Goal: Task Accomplishment & Management: Complete application form

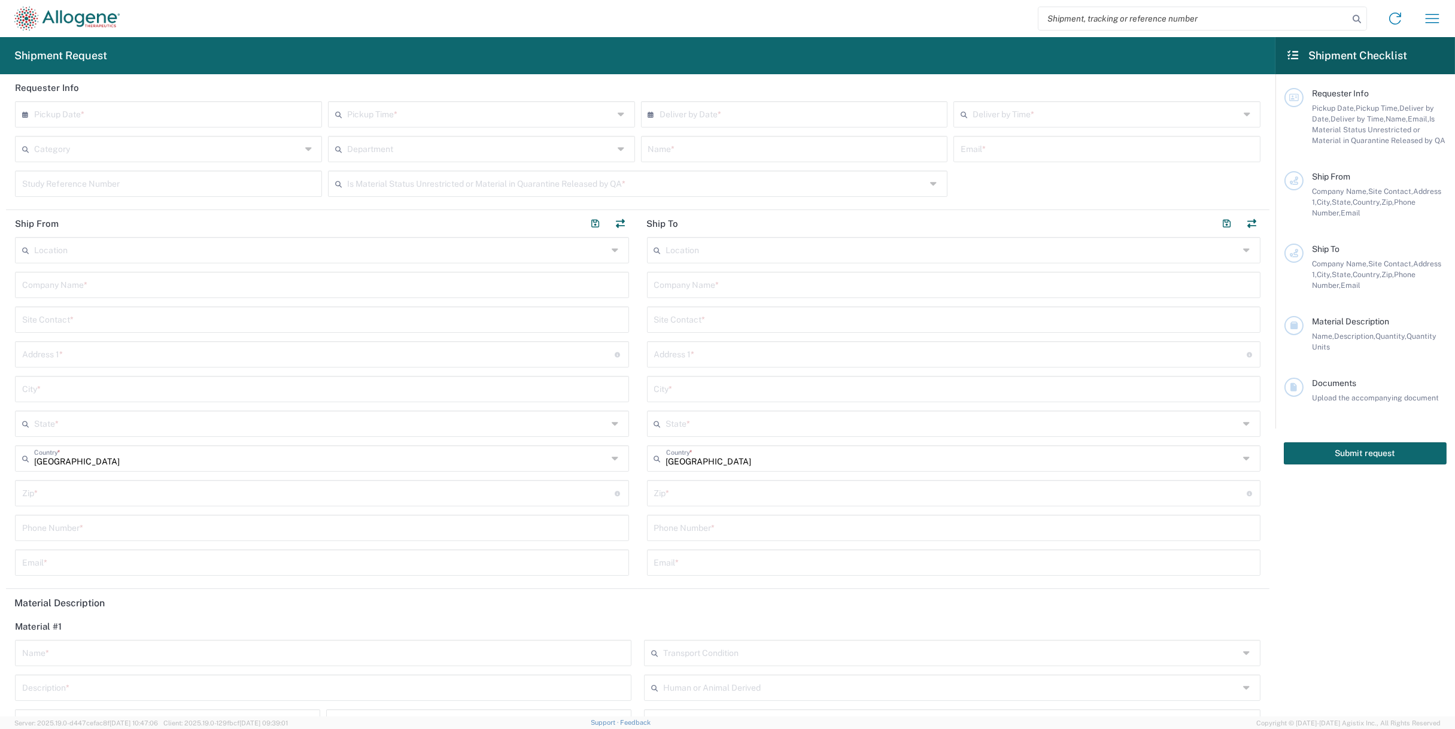
click at [290, 113] on input "text" at bounding box center [171, 113] width 274 height 21
click at [169, 193] on span "10" at bounding box center [171, 188] width 18 height 17
type input "[DATE]"
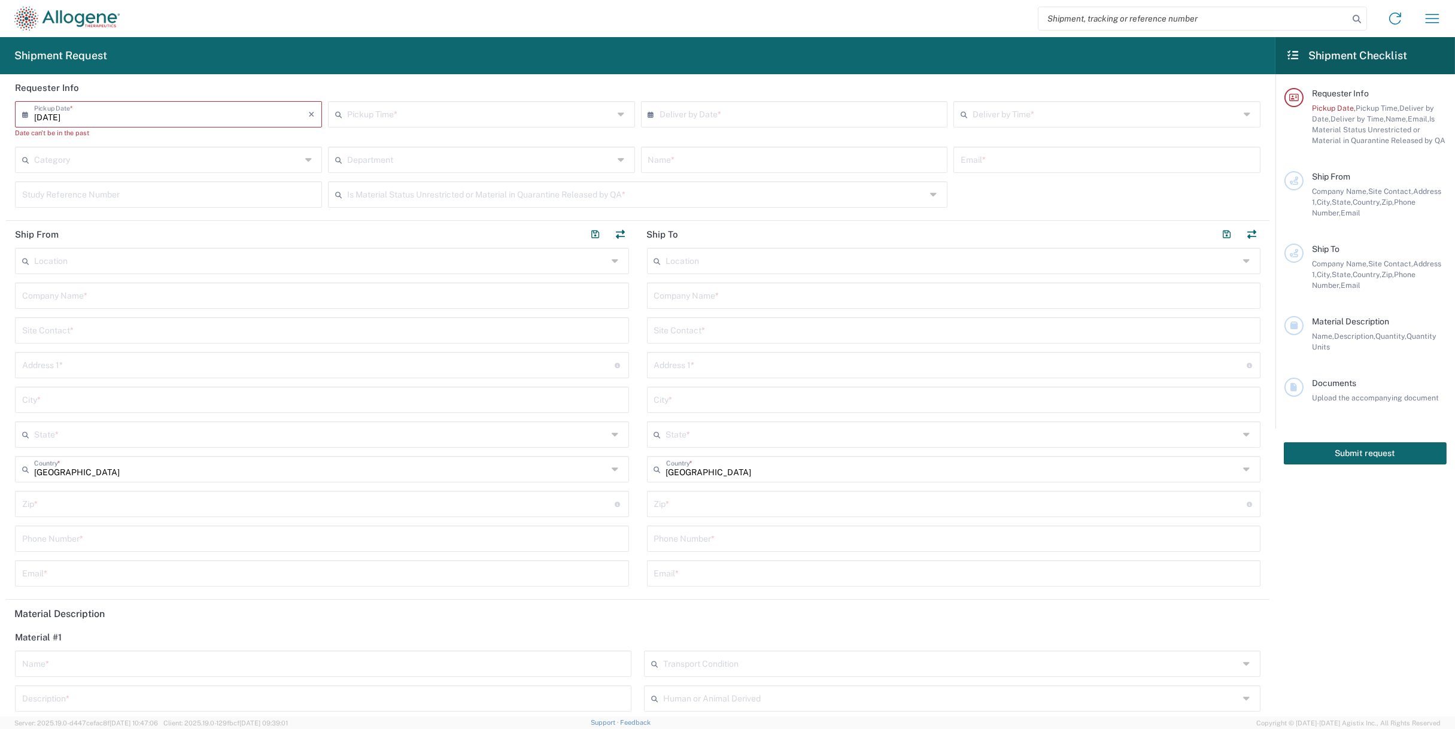
click at [440, 104] on input "text" at bounding box center [480, 113] width 267 height 21
click at [394, 214] on span "10-11 AM" at bounding box center [478, 217] width 302 height 19
type input "10-11 AM"
click at [668, 117] on input "text" at bounding box center [797, 113] width 274 height 21
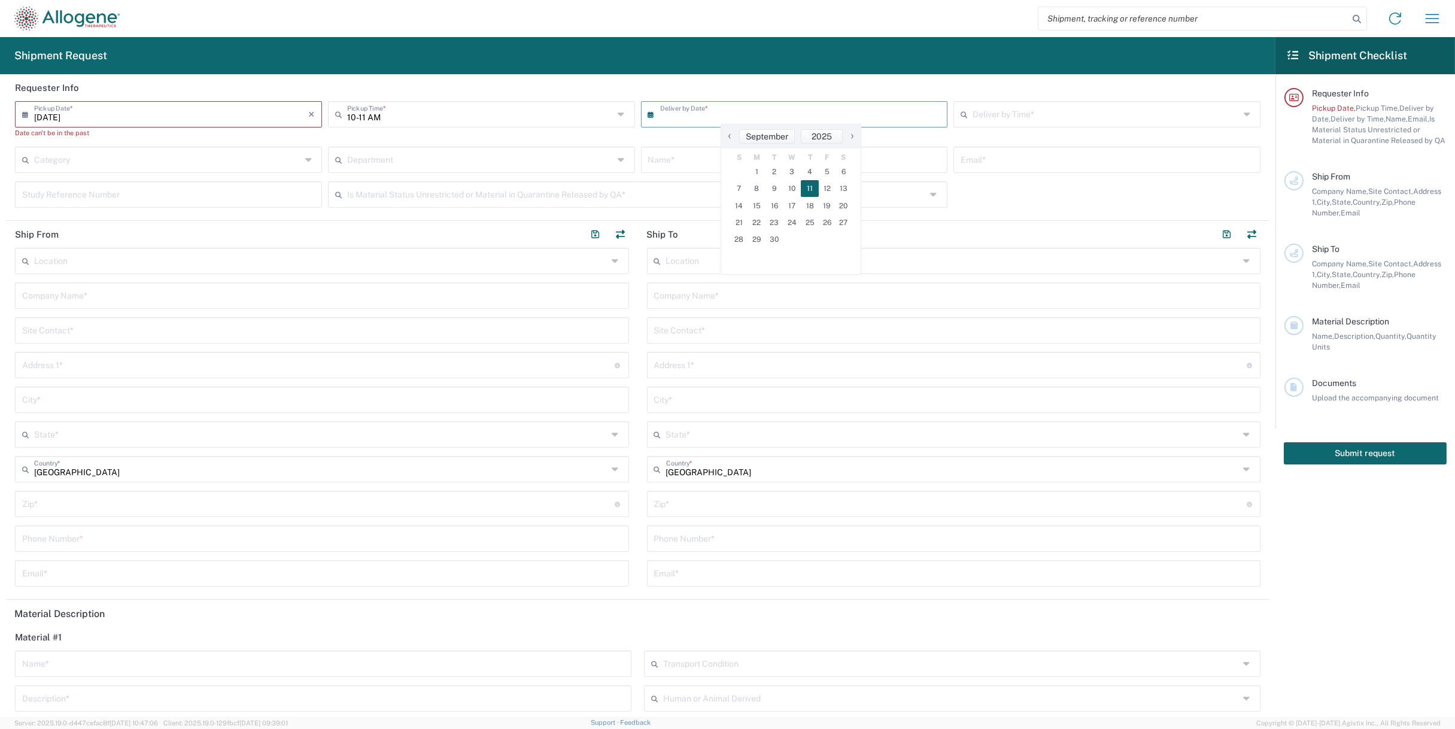
click at [814, 183] on span "11" at bounding box center [810, 188] width 18 height 17
type input "[DATE]"
click at [972, 109] on input "text" at bounding box center [1105, 113] width 267 height 21
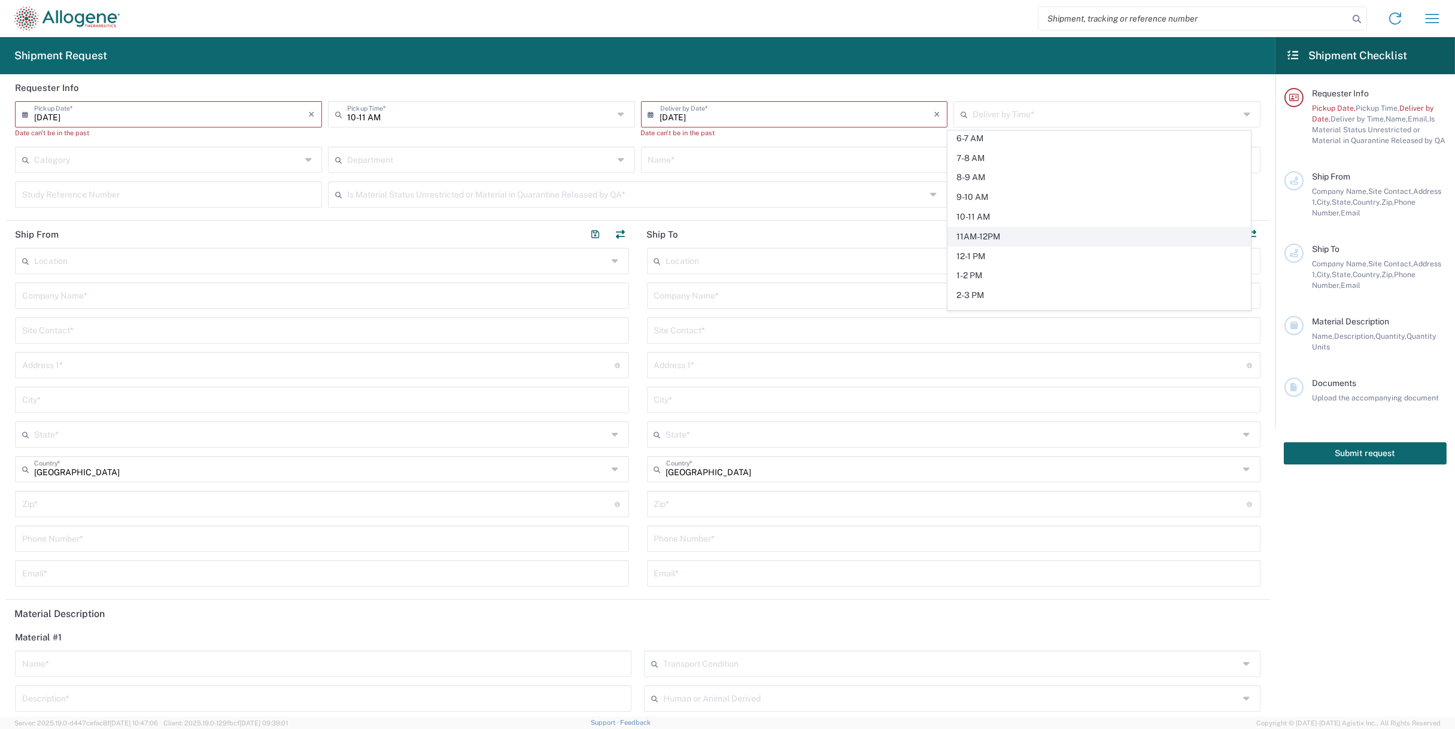
click at [995, 236] on span "11AM-12PM" at bounding box center [1099, 236] width 302 height 19
type input "11AM-12PM"
click at [226, 169] on input "text" at bounding box center [167, 158] width 267 height 21
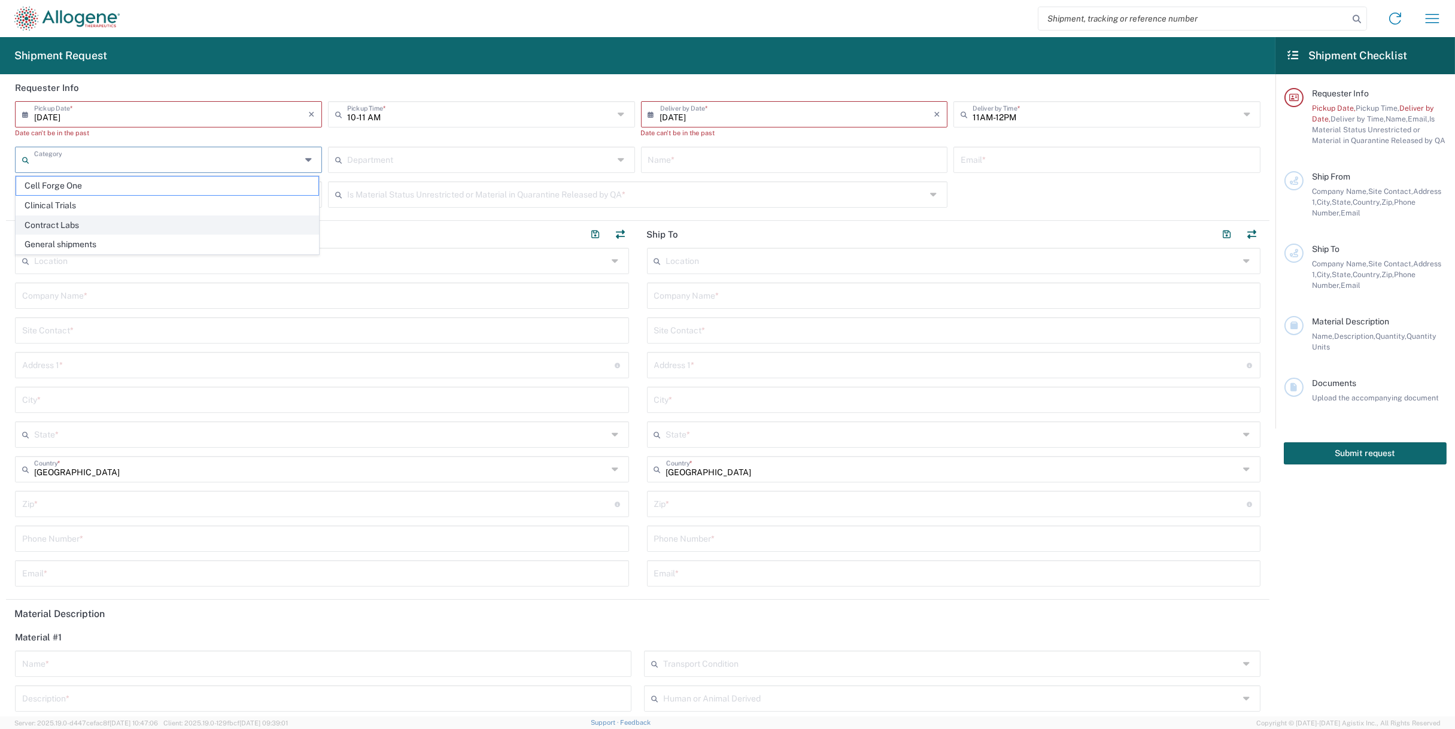
click at [230, 221] on span "Contract Labs" at bounding box center [167, 225] width 302 height 19
type input "Contract Labs"
click at [397, 156] on input "text" at bounding box center [480, 158] width 267 height 21
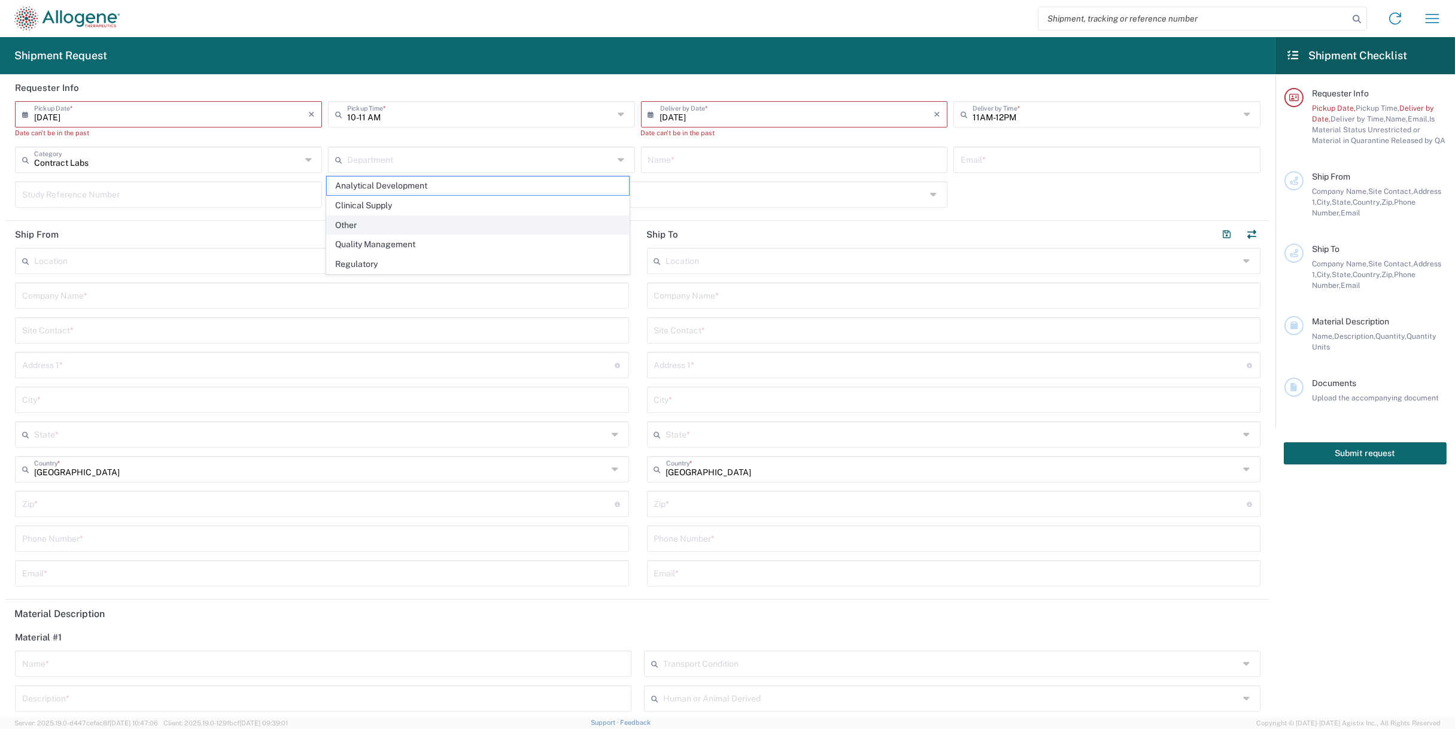
click at [396, 221] on span "Other" at bounding box center [478, 225] width 302 height 19
type input "Other"
click at [688, 162] on input "text" at bounding box center [794, 158] width 293 height 21
type input "[PERSON_NAME]"
type input "[EMAIL_ADDRESS][PERSON_NAME][DOMAIN_NAME]"
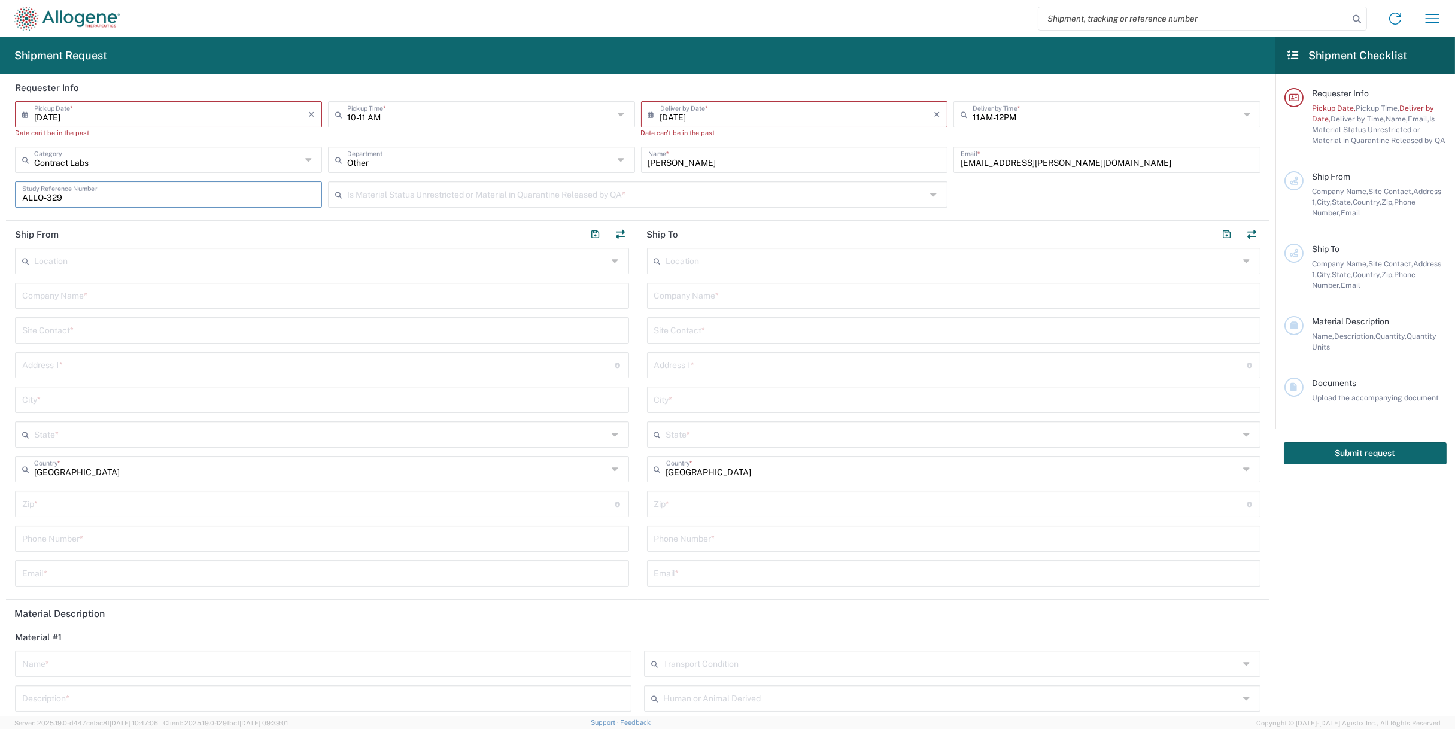
type input "ALLO-329"
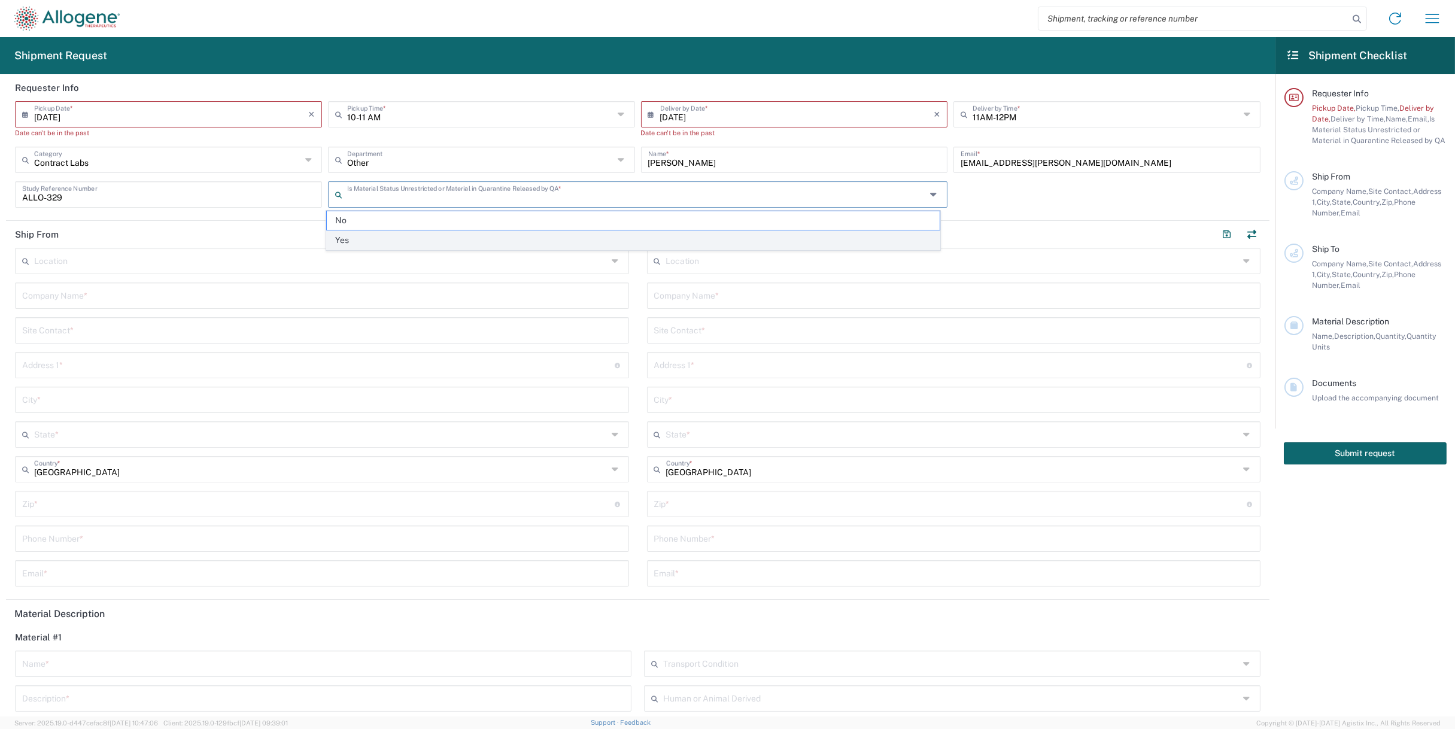
click at [617, 233] on span "Yes" at bounding box center [633, 240] width 613 height 19
type input "Yes"
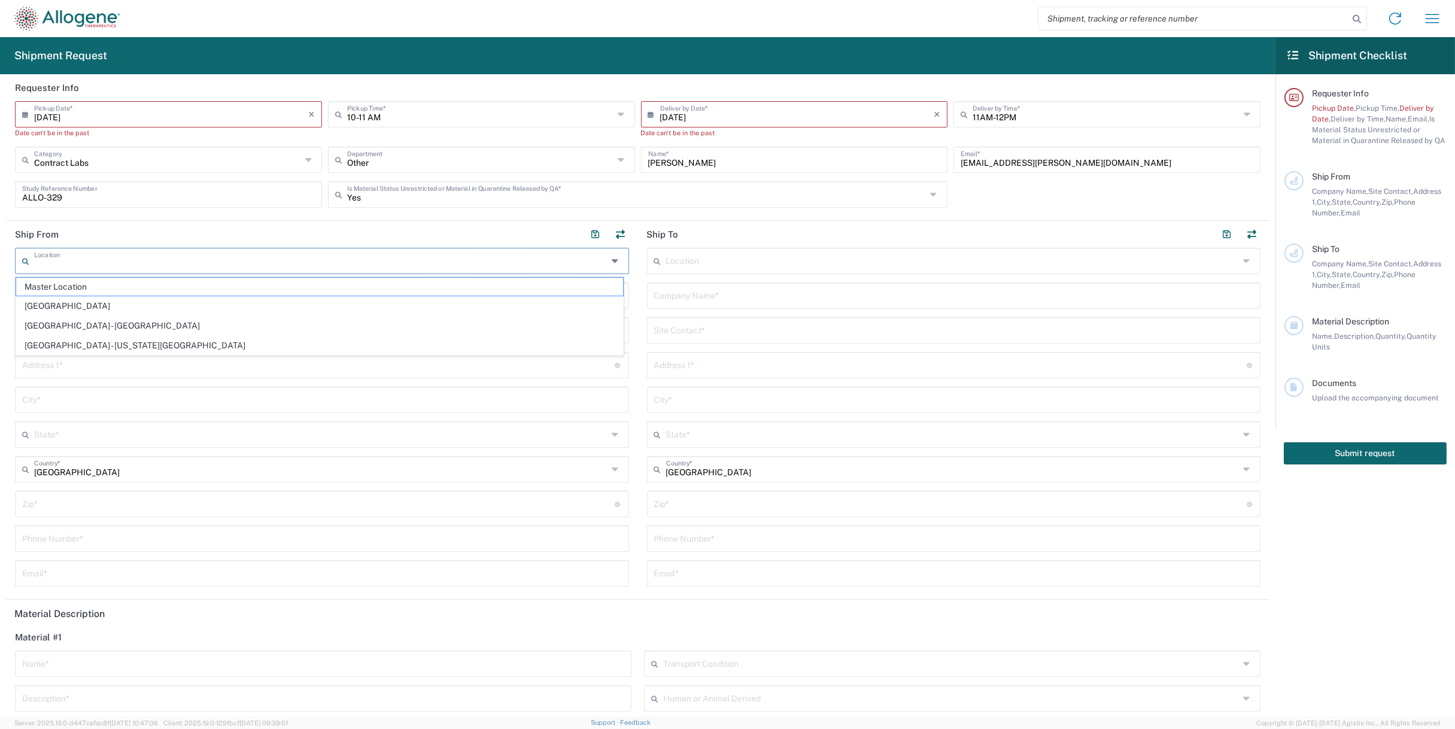
click at [437, 266] on input "text" at bounding box center [320, 259] width 573 height 21
click at [427, 324] on span "[GEOGRAPHIC_DATA] - [GEOGRAPHIC_DATA]" at bounding box center [319, 326] width 607 height 19
type input "[GEOGRAPHIC_DATA] - [GEOGRAPHIC_DATA]"
type input "Allogene Therapeutics"
type input "[STREET_ADDRESS]"
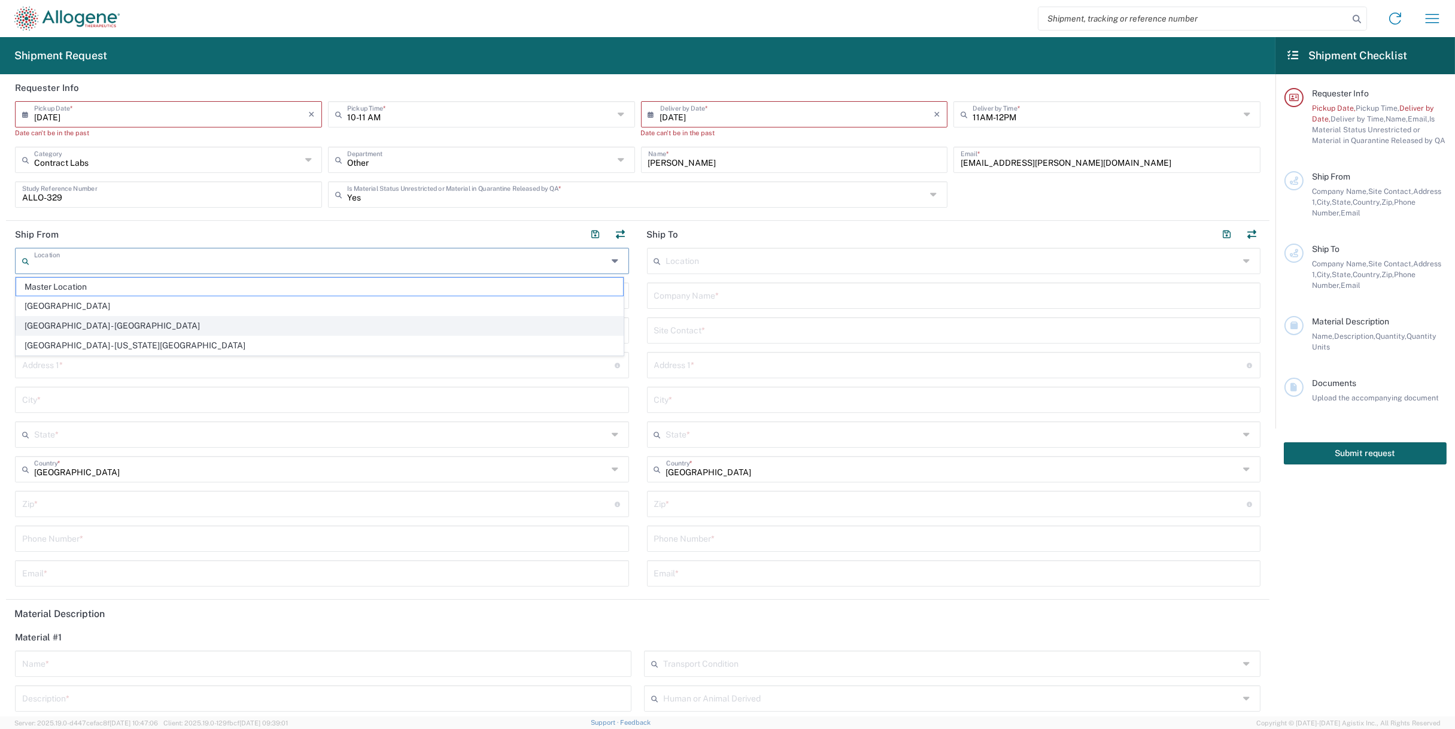
type input "[GEOGRAPHIC_DATA]"
type input "[US_STATE]"
type input "94080"
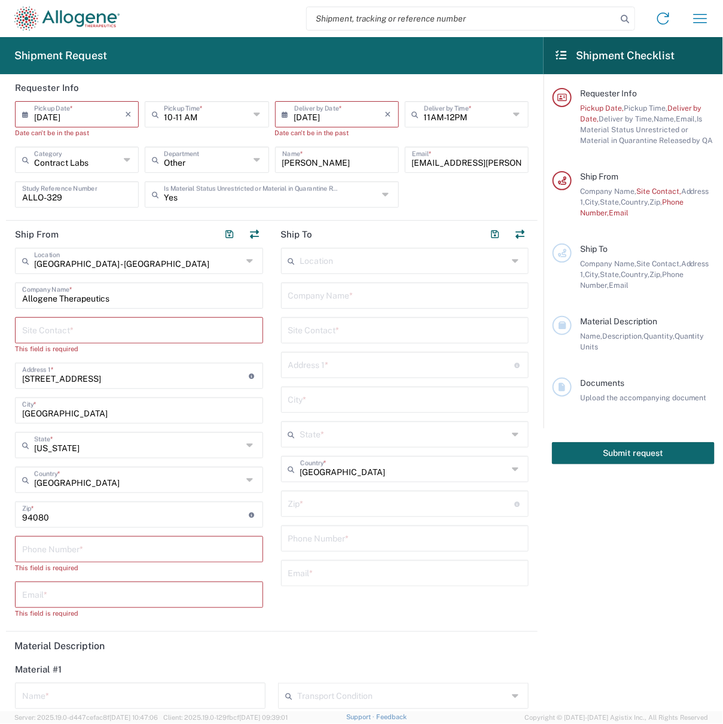
click at [50, 333] on input "text" at bounding box center [139, 329] width 234 height 21
paste input "[PERSON_NAME]"
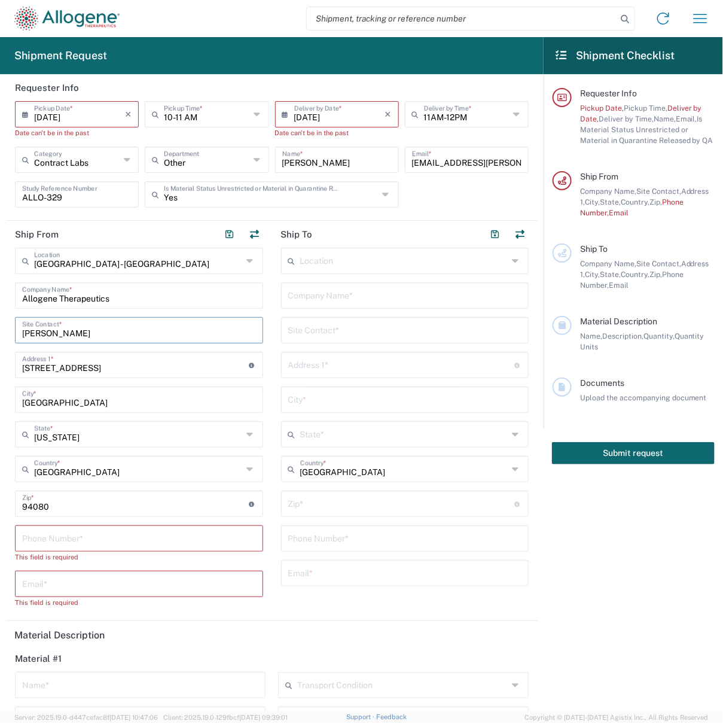
type input "[PERSON_NAME]"
click at [95, 534] on input "tel" at bounding box center [139, 537] width 234 height 21
paste input "[PHONE_NUMBER]"
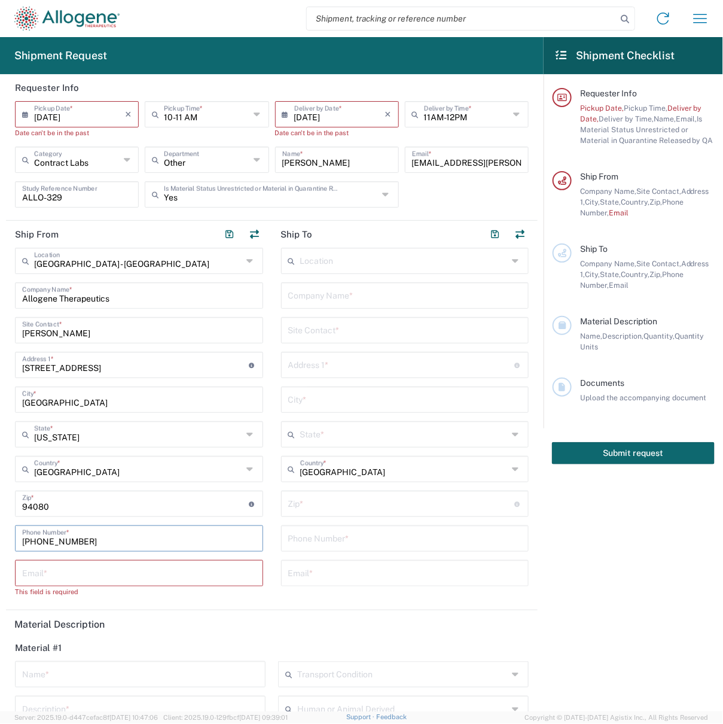
type input "[PHONE_NUMBER]"
click at [90, 576] on input "text" at bounding box center [139, 572] width 234 height 21
paste input "[EMAIL_ADDRESS][DOMAIN_NAME]"
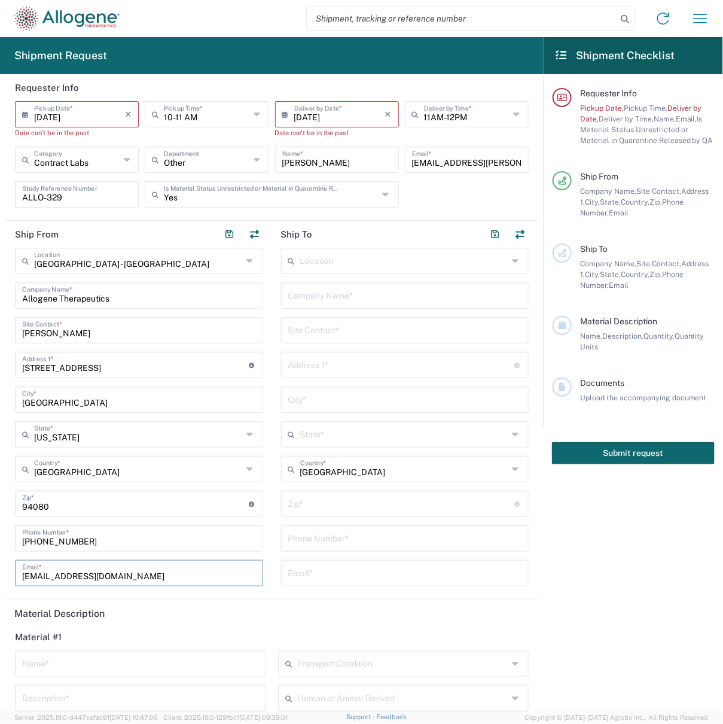
type input "[EMAIL_ADDRESS][DOMAIN_NAME]"
click at [344, 266] on input "text" at bounding box center [404, 259] width 208 height 21
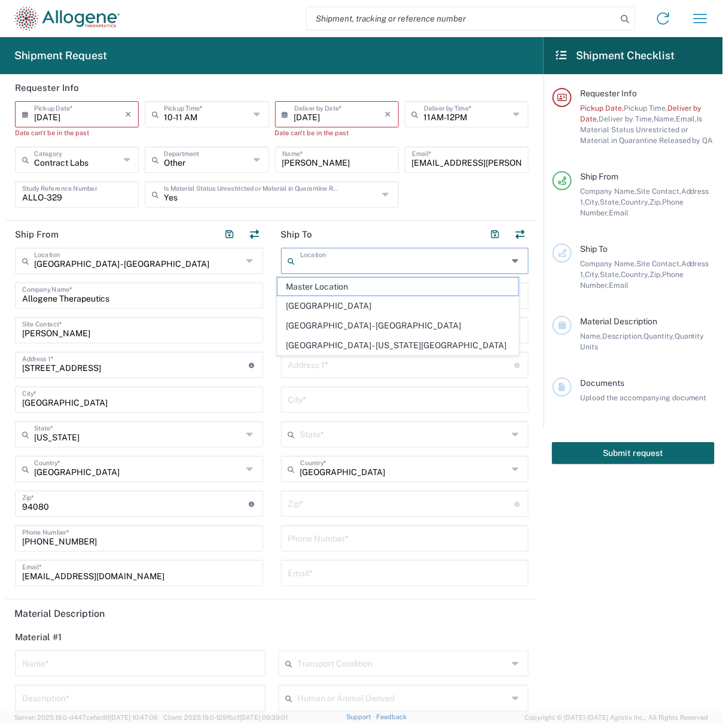
click at [344, 266] on input "text" at bounding box center [404, 259] width 208 height 21
click at [272, 348] on main "Location Master Location [GEOGRAPHIC_DATA] [GEOGRAPHIC_DATA] - [GEOGRAPHIC_DATA…" at bounding box center [405, 421] width 266 height 347
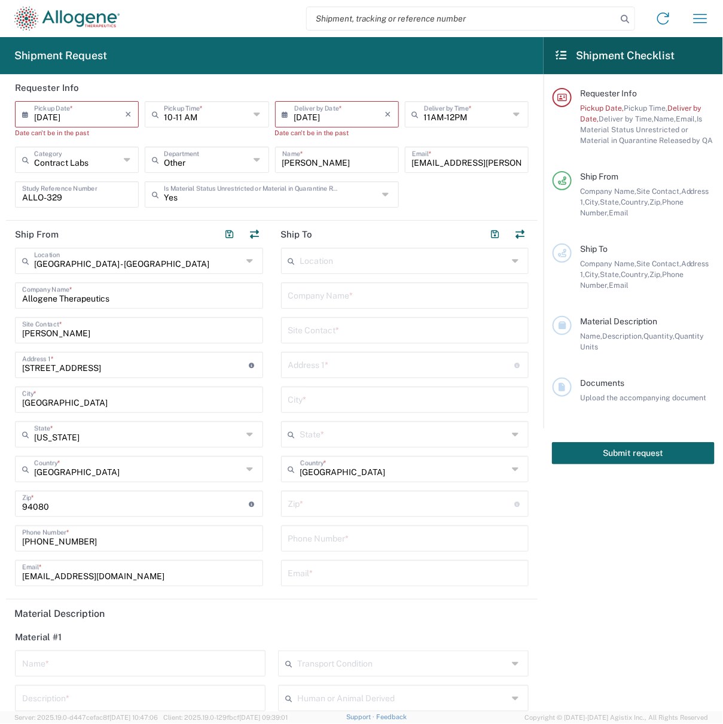
click at [321, 290] on input "text" at bounding box center [405, 294] width 234 height 21
type input "KCAS Bio"
click at [327, 322] on input "text" at bounding box center [405, 329] width 234 height 21
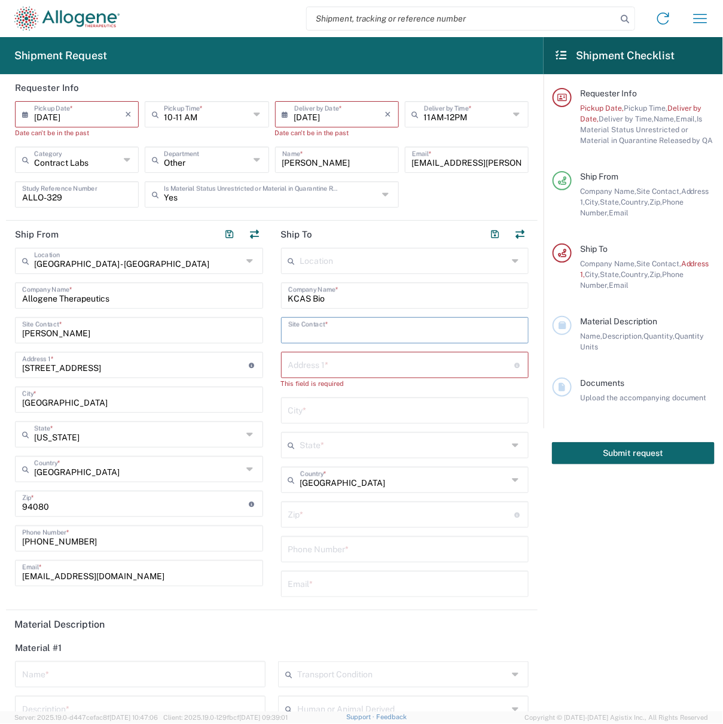
paste input "[PERSON_NAME]"
type input "[PERSON_NAME]"
click at [354, 366] on input "text" at bounding box center [401, 364] width 227 height 21
paste input "[STREET_ADDRESS]"
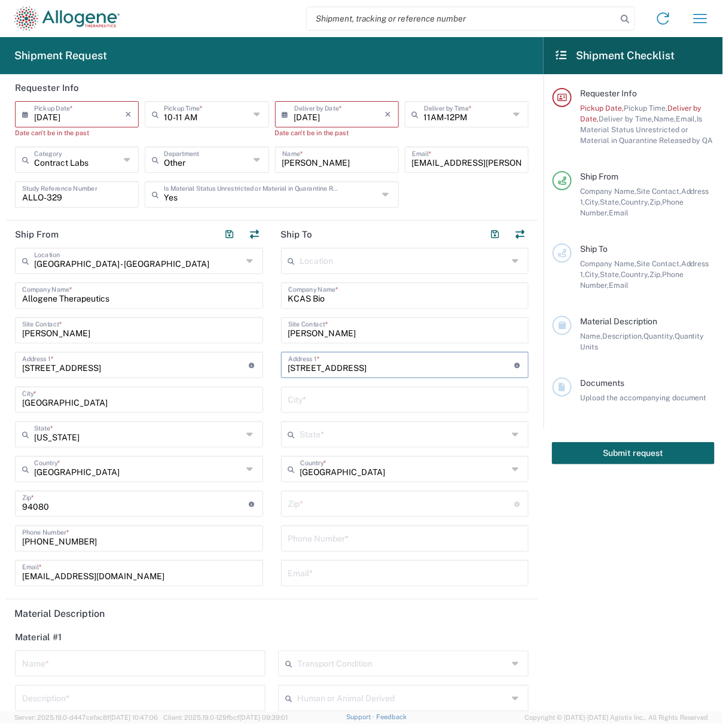
click at [382, 365] on input "[STREET_ADDRESS]" at bounding box center [401, 364] width 227 height 21
type input "[STREET_ADDRESS]"
click at [308, 401] on input "text" at bounding box center [405, 398] width 234 height 21
paste input "[GEOGRAPHIC_DATA]"
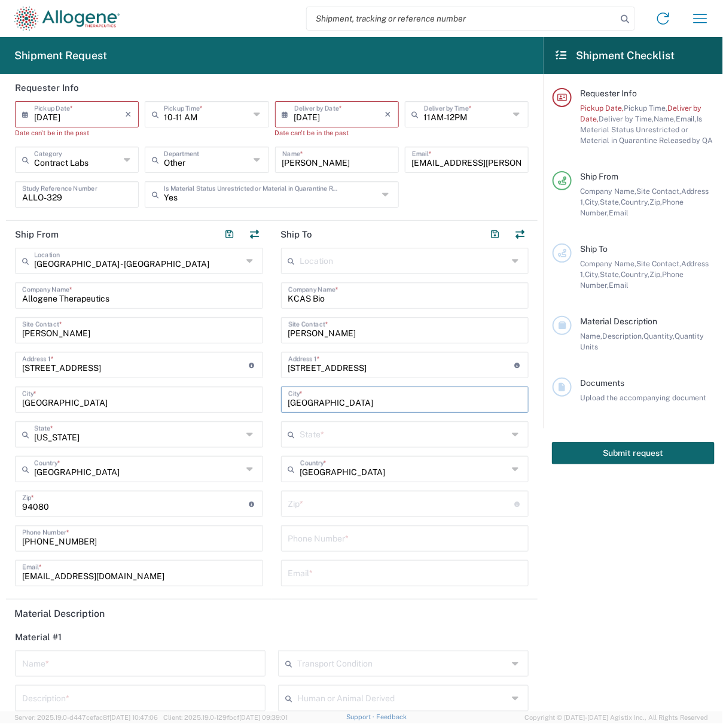
type input "[GEOGRAPHIC_DATA]"
click at [310, 430] on input "text" at bounding box center [404, 433] width 208 height 21
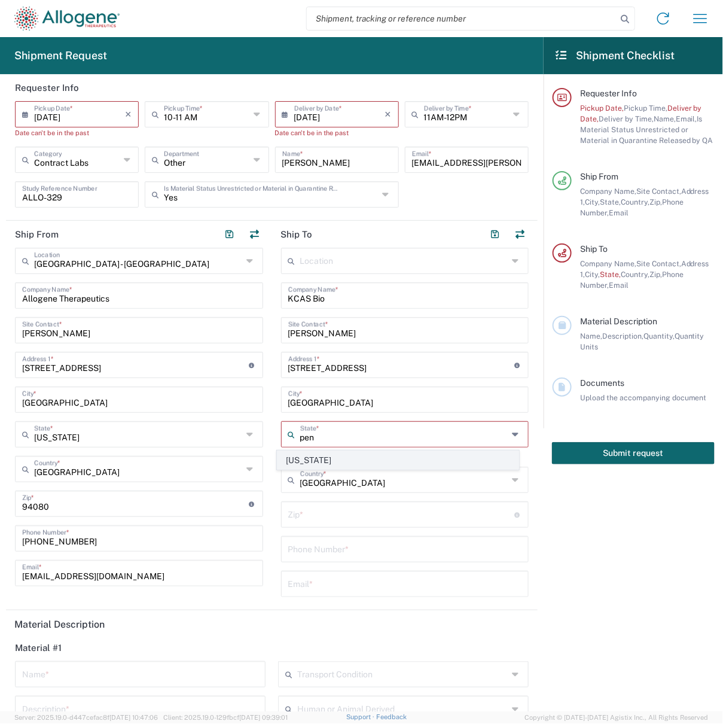
click at [324, 455] on span "[US_STATE]" at bounding box center [398, 460] width 241 height 19
type input "[US_STATE]"
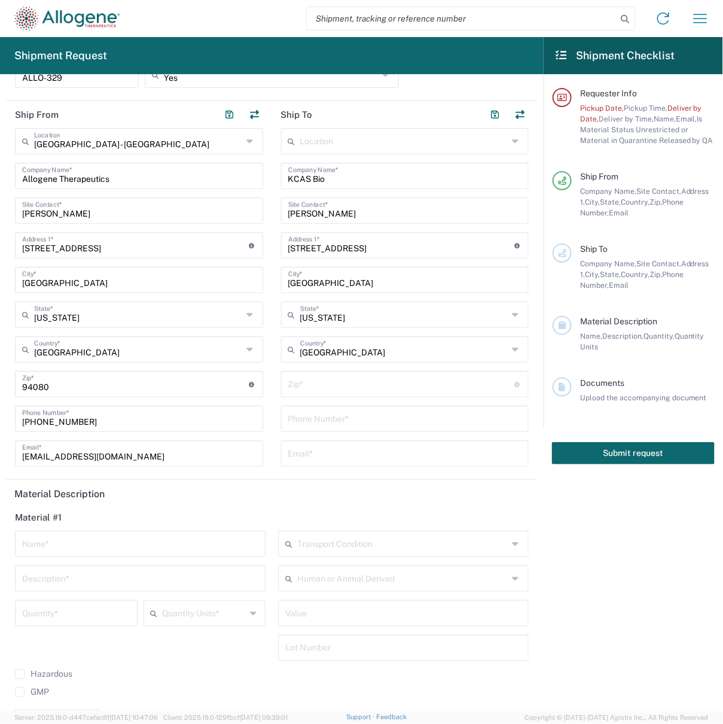
click at [307, 385] on input "undefined" at bounding box center [401, 383] width 227 height 21
paste input "19002-2188"
type input "19002-2188"
click at [303, 410] on input "tel" at bounding box center [405, 417] width 234 height 21
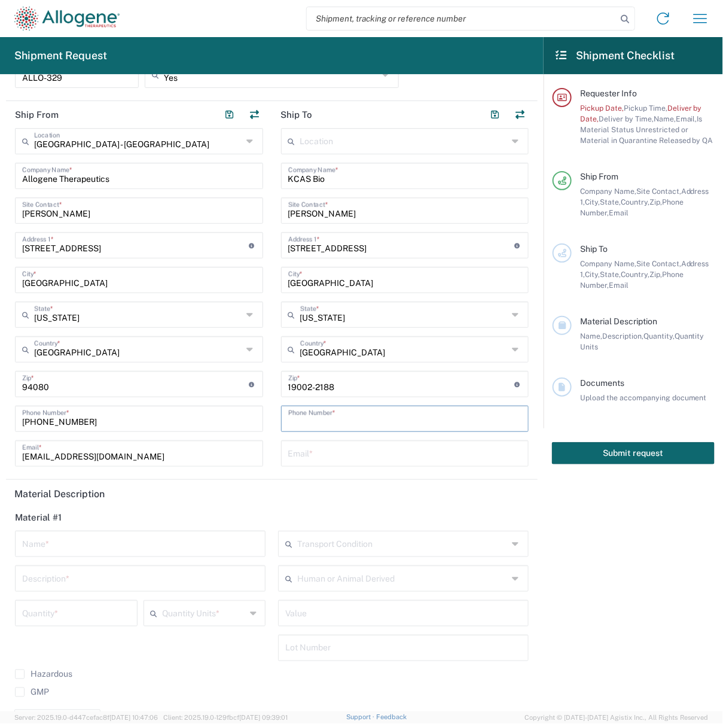
paste input "[PHONE_NUMBER]"
type input "[PHONE_NUMBER]"
click at [302, 448] on input "text" at bounding box center [405, 452] width 234 height 21
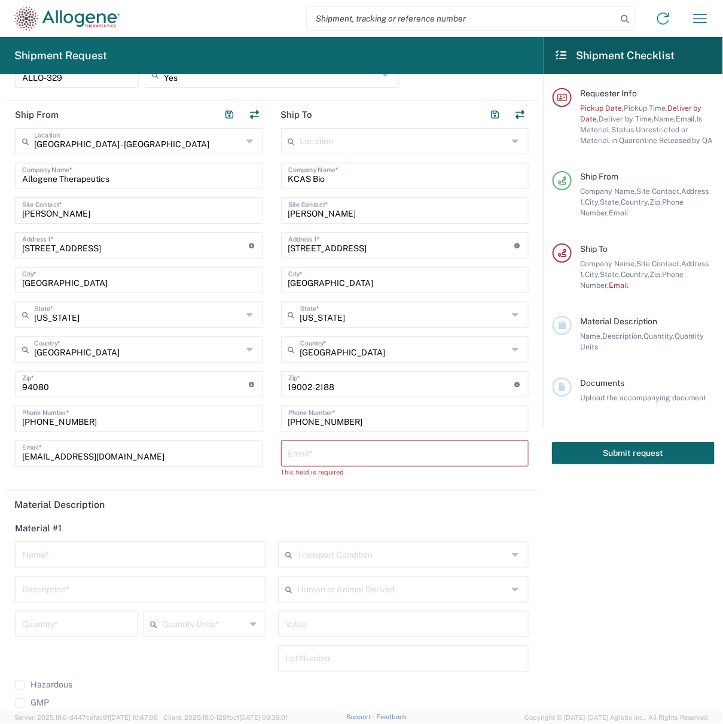
click at [363, 455] on input "text" at bounding box center [405, 452] width 234 height 21
paste input "[EMAIL_ADDRESS][DOMAIN_NAME]"
click at [409, 458] on input "[EMAIL_ADDRESS][DOMAIN_NAME]," at bounding box center [405, 452] width 234 height 21
paste input "[PERSON_NAME][EMAIL_ADDRESS][PERSON_NAME][DOMAIN_NAME]"
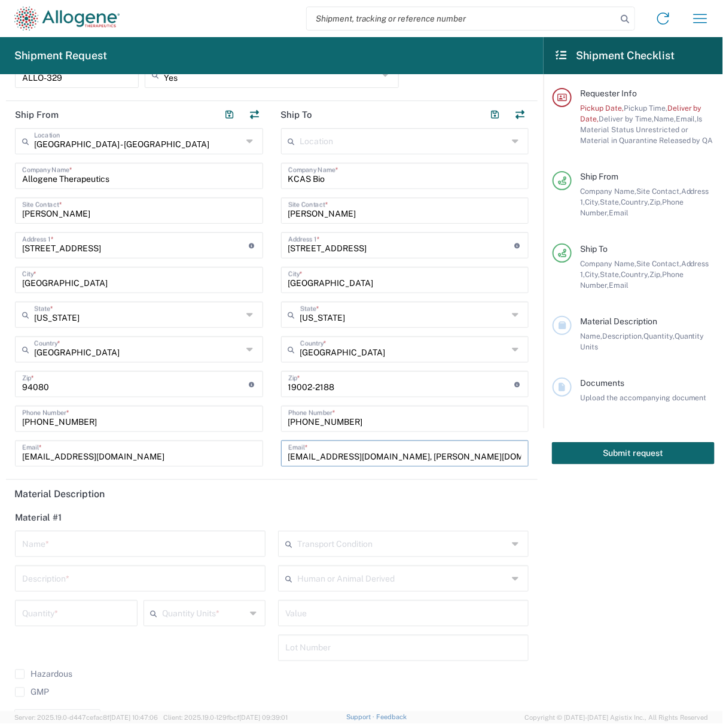
scroll to position [299, 0]
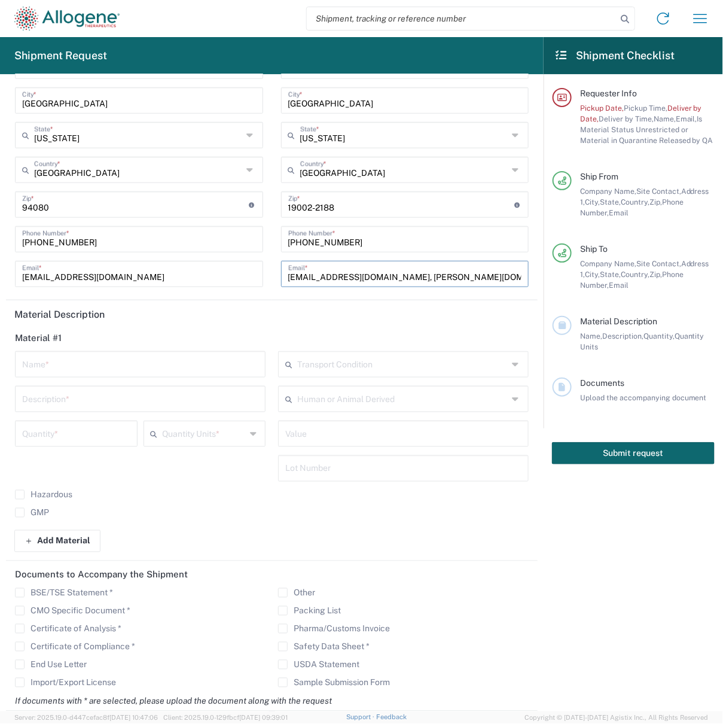
type input "[EMAIL_ADDRESS][DOMAIN_NAME], [PERSON_NAME][DOMAIN_NAME][EMAIL_ADDRESS][PERSON_…"
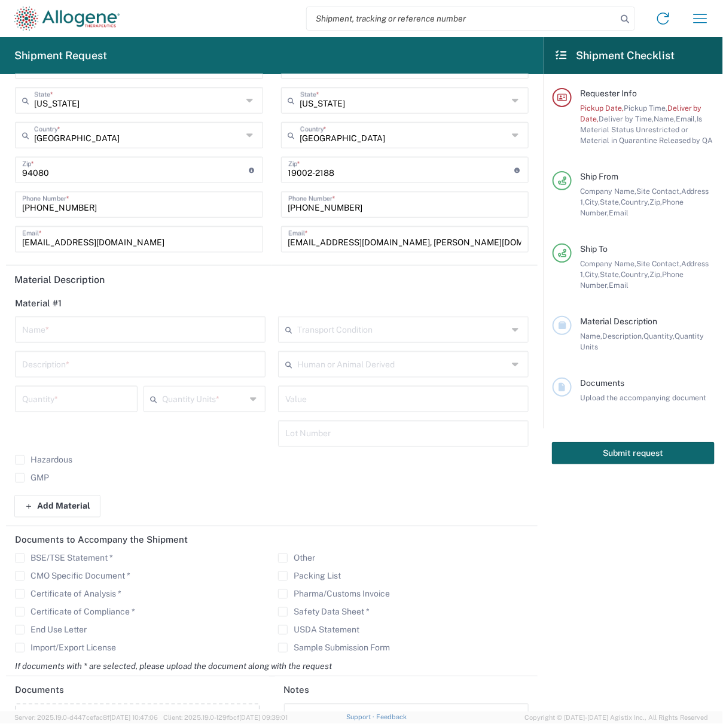
scroll to position [390, 0]
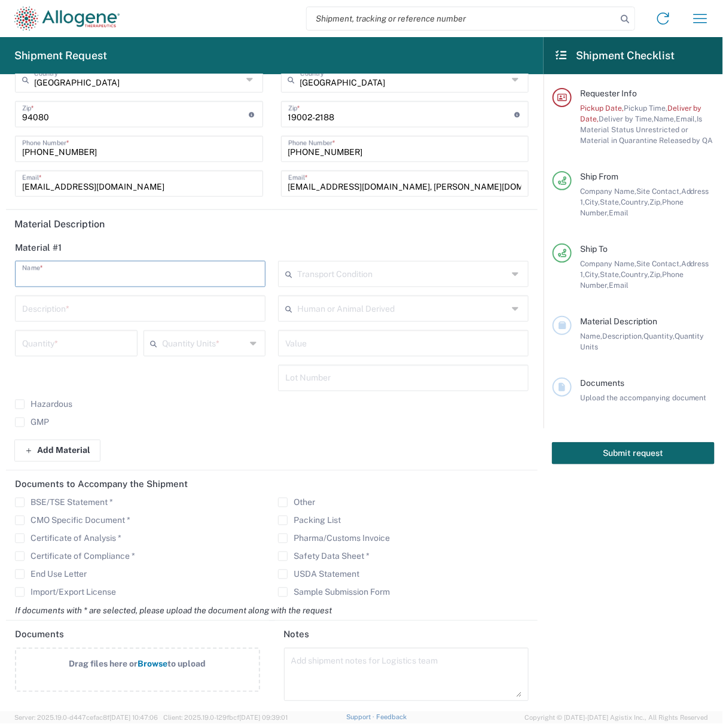
click at [133, 270] on input "text" at bounding box center [140, 273] width 236 height 21
type input "ALLO-329 CAR T Cells"
click at [477, 274] on input "text" at bounding box center [402, 273] width 211 height 21
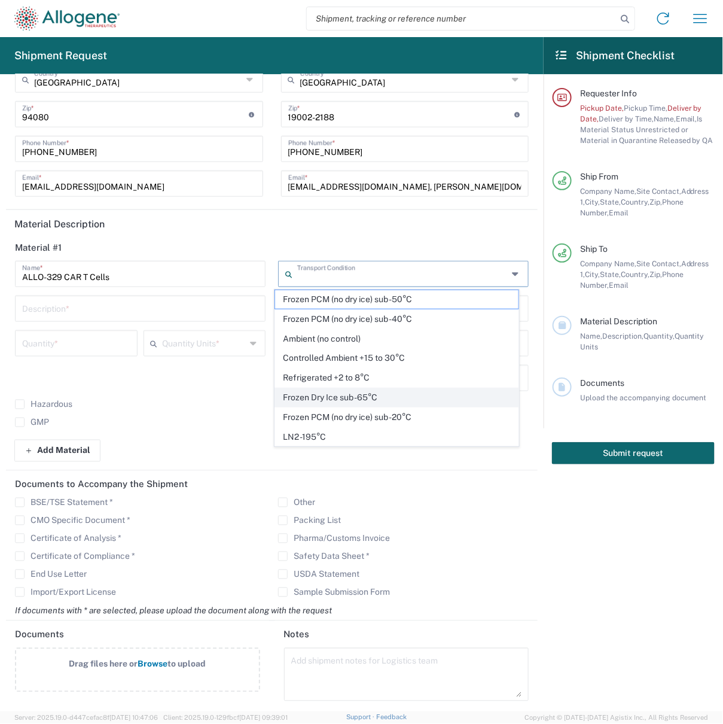
click at [367, 397] on span "Frozen Dry Ice sub -65°C" at bounding box center [397, 397] width 244 height 19
type input "Frozen Dry Ice sub -65°C"
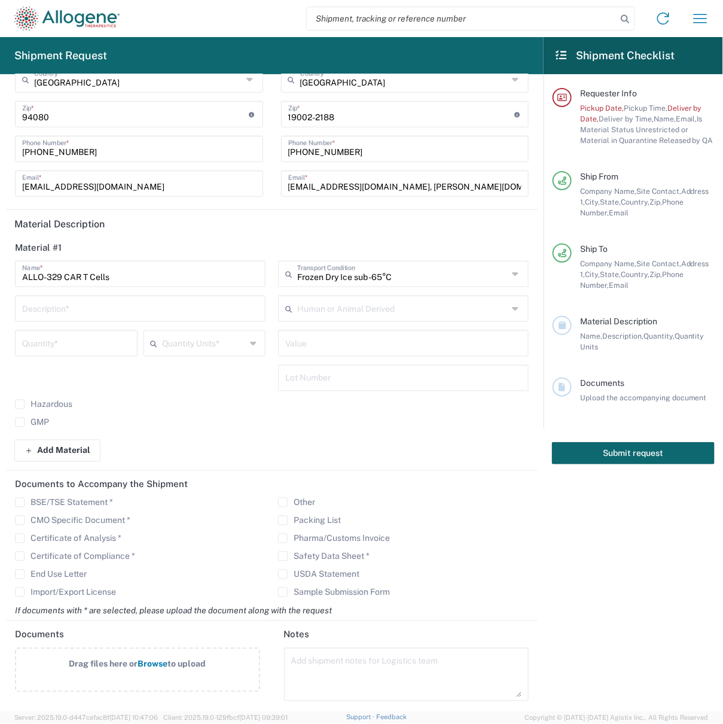
click at [53, 298] on input "text" at bounding box center [140, 307] width 236 height 21
type input "ALLO-329 CAR T Cells"
click at [337, 330] on div "Value" at bounding box center [403, 343] width 251 height 26
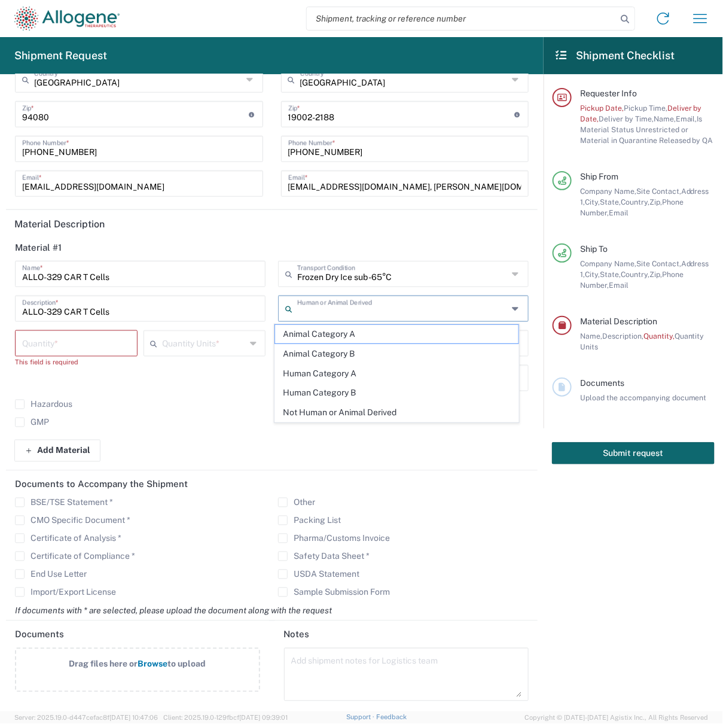
click at [342, 317] on input "text" at bounding box center [402, 307] width 211 height 21
click at [342, 386] on span "Human Category B" at bounding box center [397, 393] width 244 height 19
type input "Human Category B"
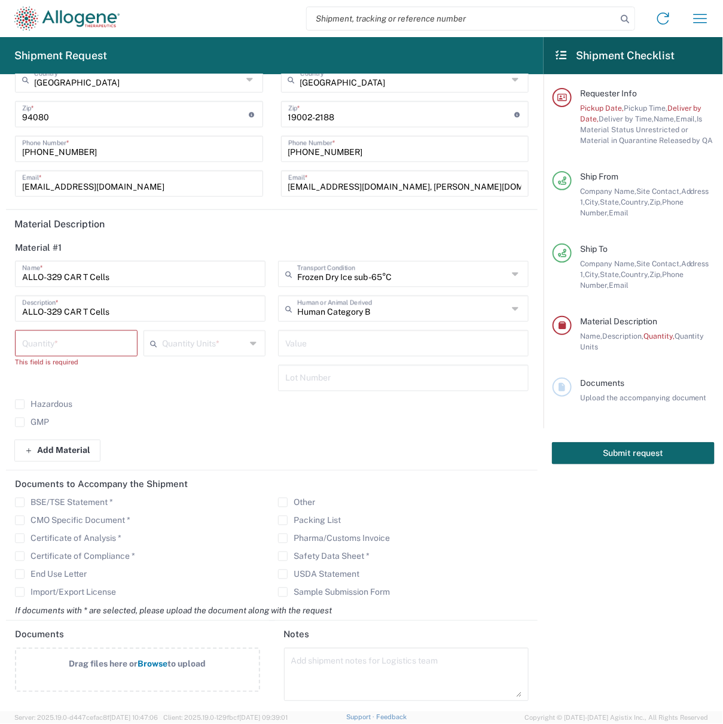
click at [99, 338] on input "number" at bounding box center [76, 342] width 108 height 21
type input "10"
click at [154, 334] on icon at bounding box center [157, 343] width 12 height 19
click at [163, 370] on span "Vials" at bounding box center [201, 369] width 118 height 19
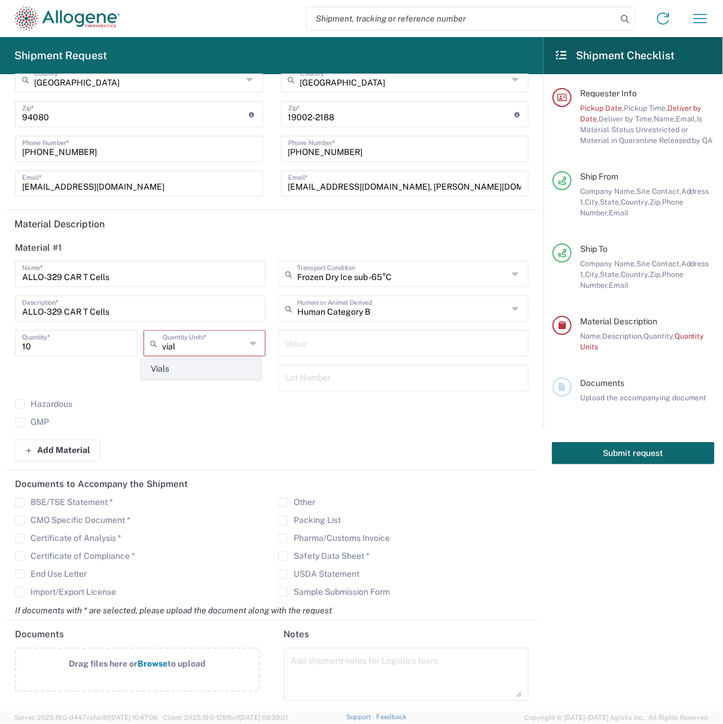
type input "Vials"
click at [337, 348] on input "text" at bounding box center [403, 342] width 236 height 21
type input "4"
type input "50"
click at [385, 387] on input "text" at bounding box center [403, 377] width 236 height 21
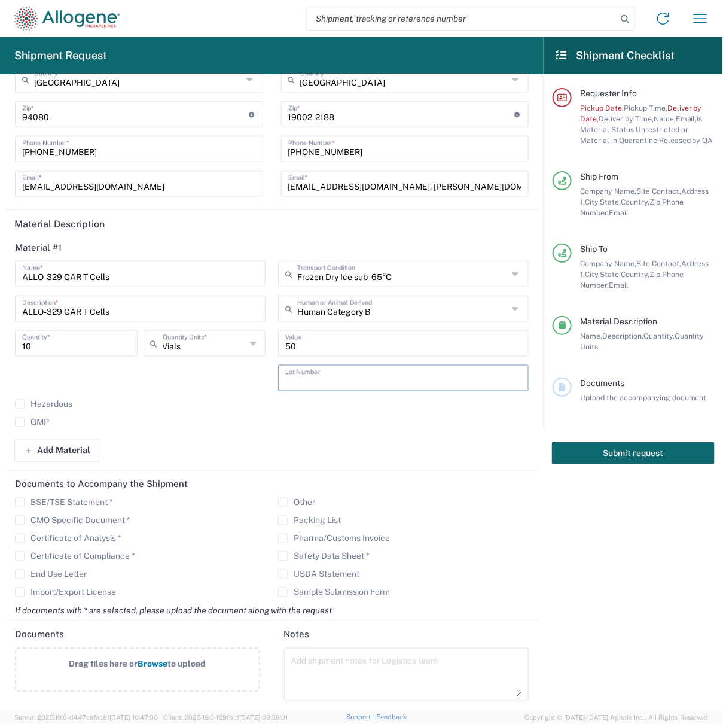
paste input "PPD-23221"
type input "PPD-23221"
click at [245, 413] on div "Hazardous GMP" at bounding box center [140, 418] width 263 height 36
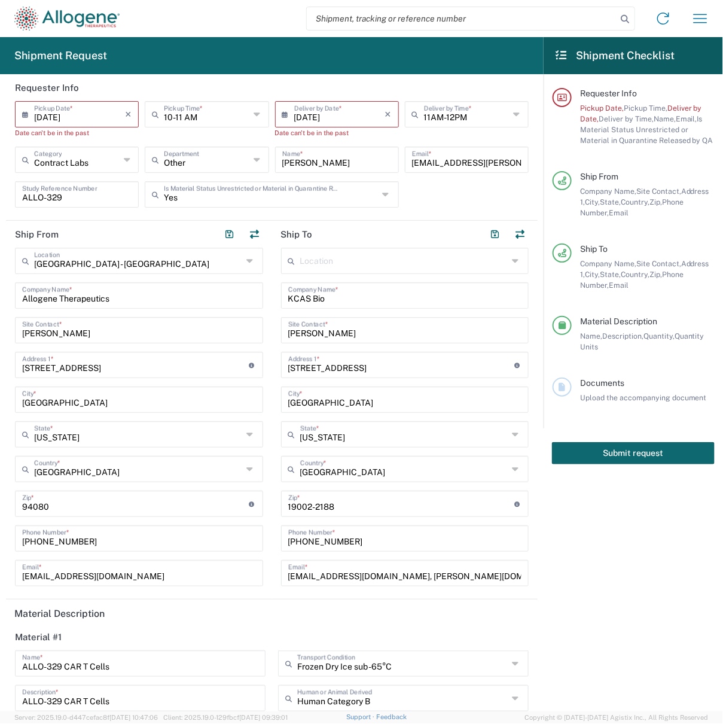
click at [74, 112] on input "[DATE]" at bounding box center [79, 113] width 91 height 21
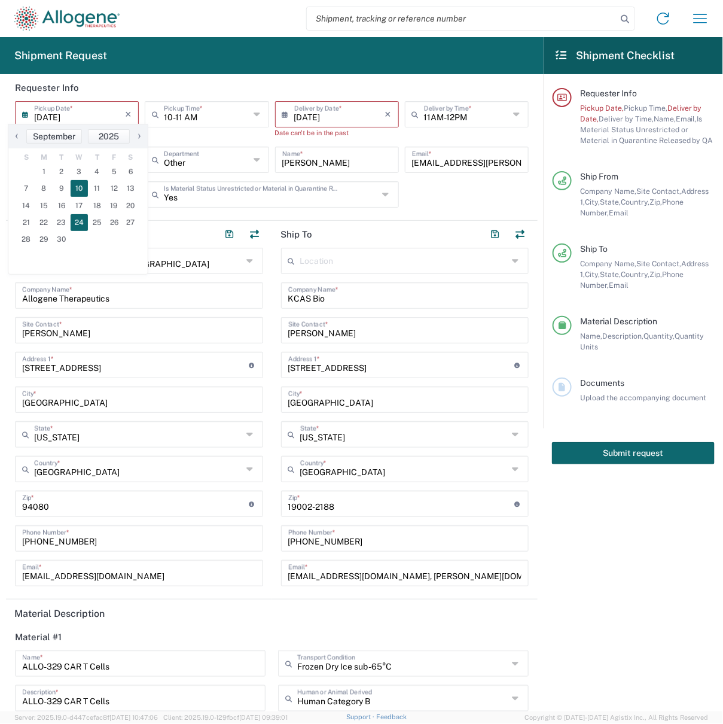
click at [80, 221] on span "24" at bounding box center [80, 222] width 18 height 17
type input "[DATE]"
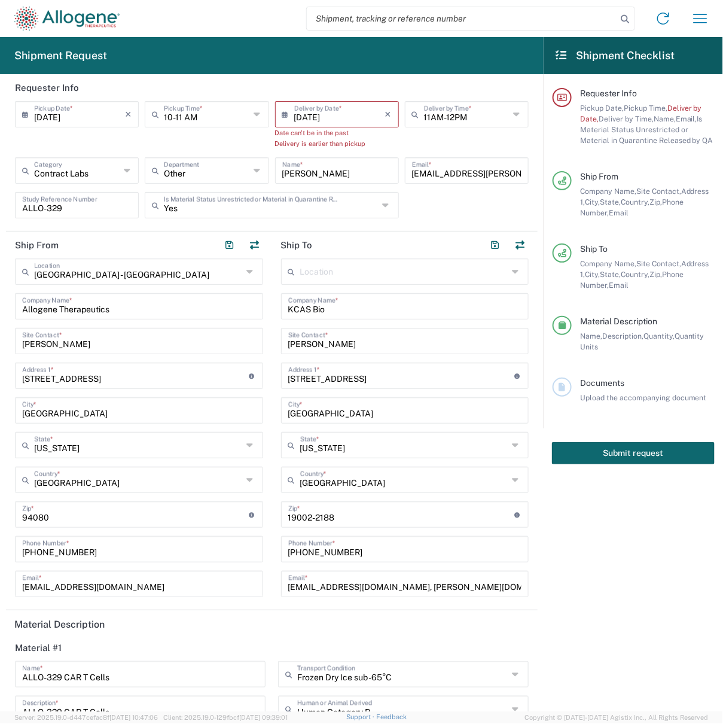
click at [309, 116] on input "[DATE]" at bounding box center [339, 113] width 91 height 21
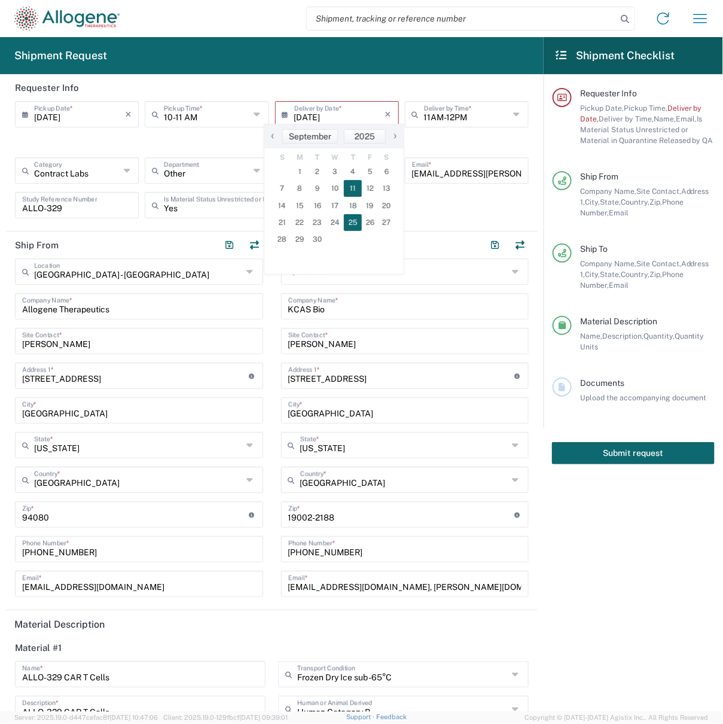
click at [349, 225] on span "25" at bounding box center [353, 222] width 18 height 17
type input "[DATE]"
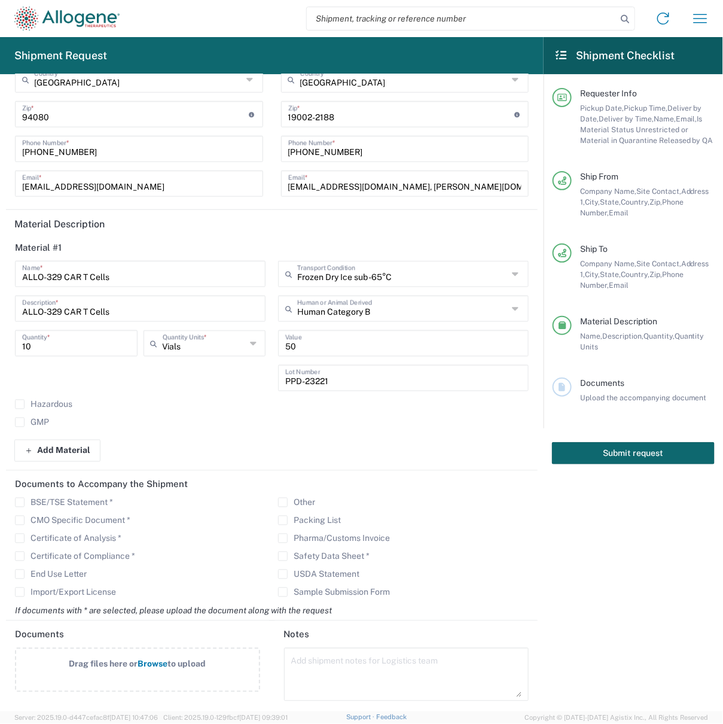
scroll to position [379, 0]
click at [681, 458] on button "Submit request" at bounding box center [633, 453] width 163 height 22
